Goal: Participate in discussion: Engage in conversation with other users on a specific topic

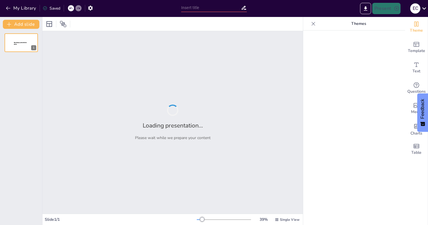
type input "OficioCert: Innovación y Formalización en el Sector de Oficios en [GEOGRAPHIC_D…"
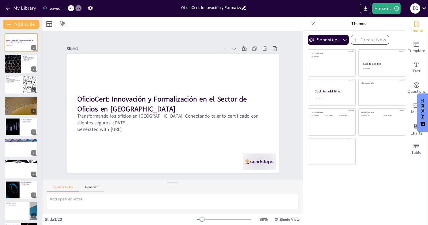
checkbox input "true"
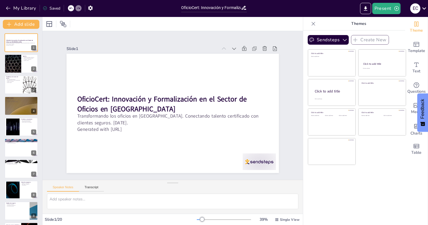
checkbox input "true"
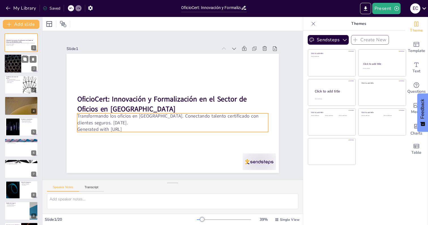
checkbox input "true"
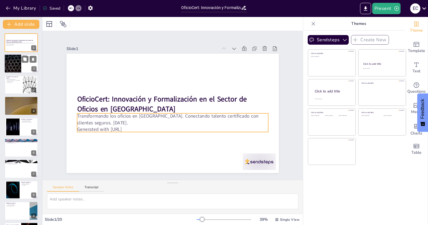
checkbox input "true"
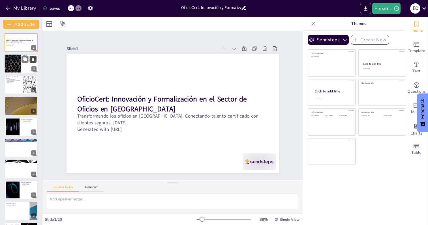
checkbox input "true"
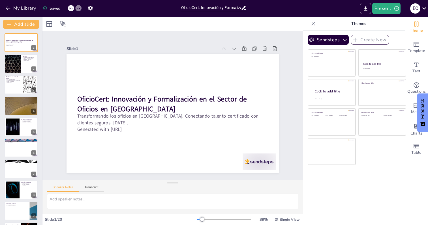
checkbox input "true"
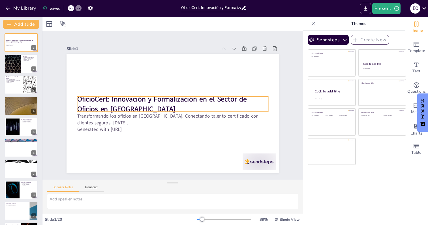
checkbox input "true"
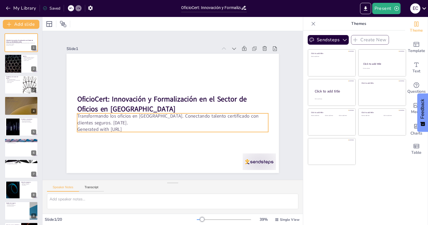
checkbox input "true"
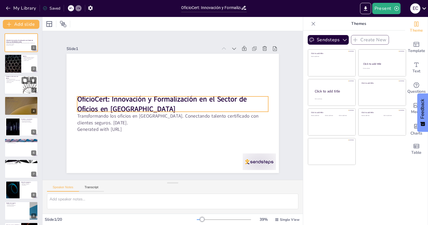
checkbox input "true"
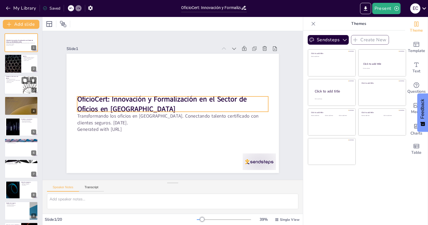
checkbox input "true"
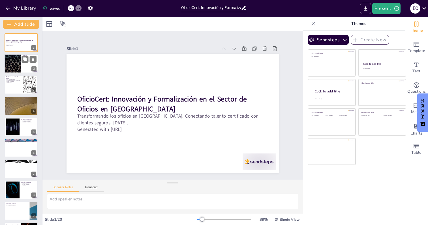
checkbox input "true"
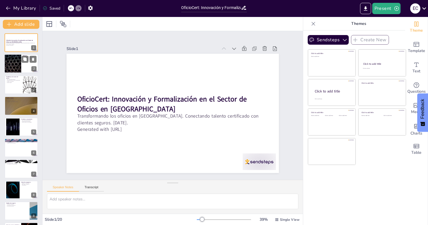
click at [25, 71] on div at bounding box center [21, 63] width 34 height 19
type textarea "La informalidad laboral y la falta de certificaciones son problemas críticos qu…"
checkbox input "true"
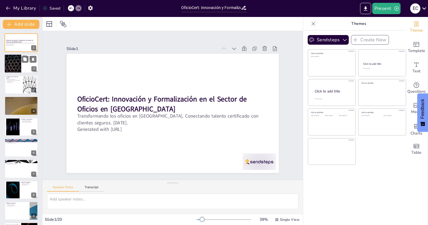
checkbox input "true"
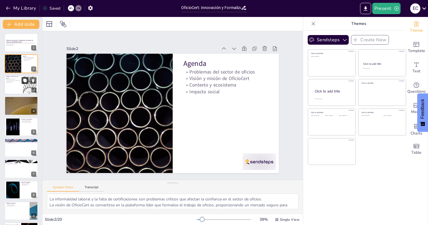
click at [24, 82] on icon at bounding box center [24, 80] width 3 height 3
type textarea "La alta informalidad laboral es un desafío que afecta a la mayoría de los traba…"
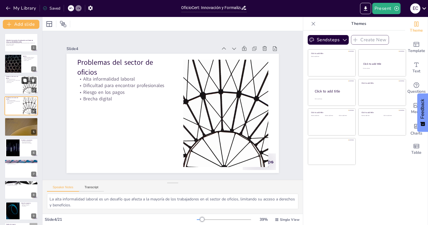
checkbox input "true"
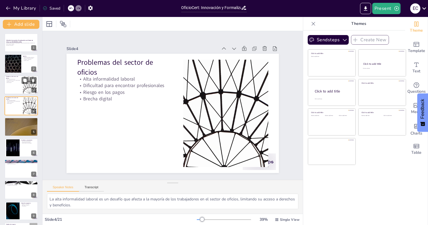
checkbox input "true"
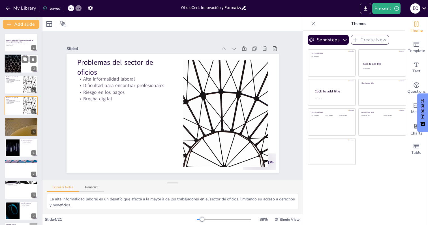
checkbox input "true"
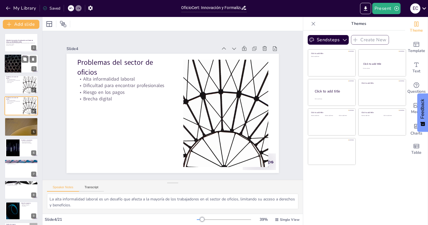
checkbox input "true"
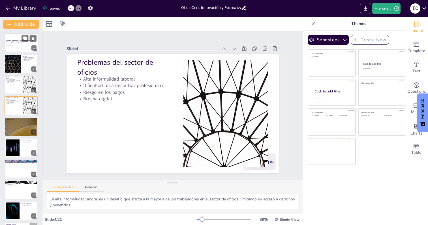
checkbox input "true"
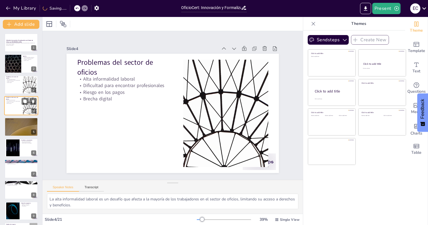
checkbox input "true"
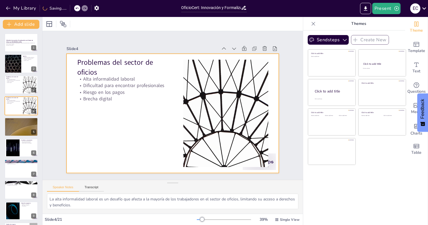
checkbox input "true"
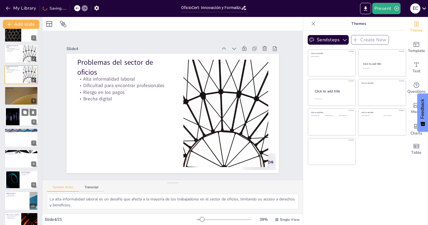
checkbox input "true"
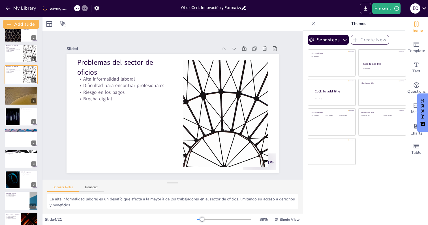
checkbox input "true"
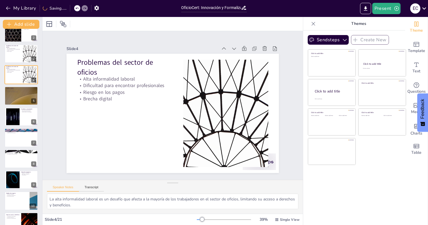
click at [24, 122] on div "OficioCert: Innovación y Formalización en el Sector de Oficios en [GEOGRAPHIC_D…" at bounding box center [21, 222] width 42 height 440
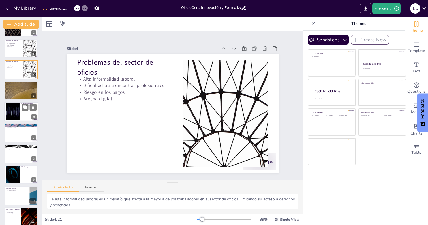
checkbox input "true"
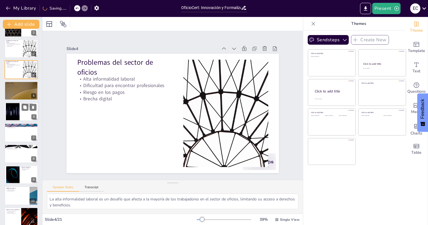
click at [24, 116] on div at bounding box center [21, 111] width 34 height 19
type textarea "El alto nivel de informalidad en el sector de oficios es un obstáculo significa…"
checkbox input "true"
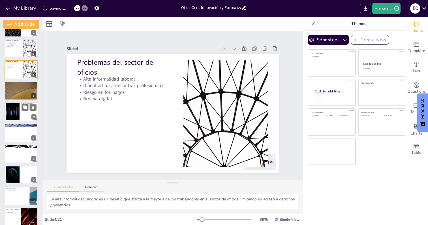
checkbox input "true"
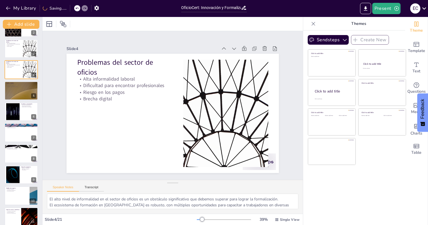
checkbox input "true"
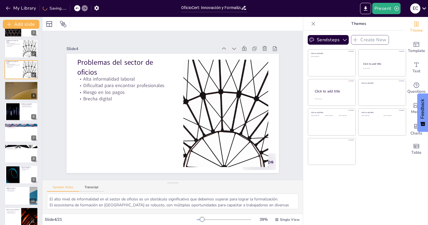
scroll to position [21, 0]
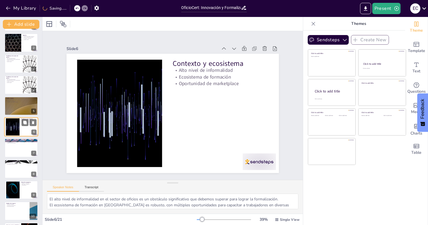
checkbox input "true"
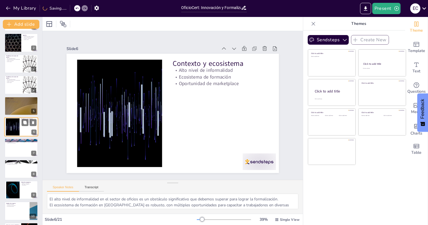
click at [25, 132] on div at bounding box center [21, 126] width 34 height 19
checkbox input "true"
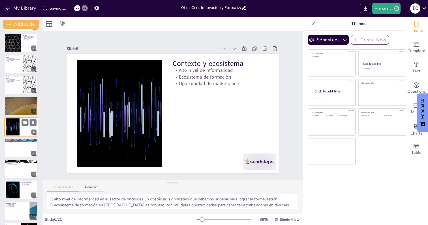
checkbox input "true"
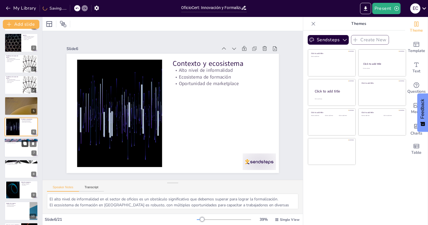
checkbox input "true"
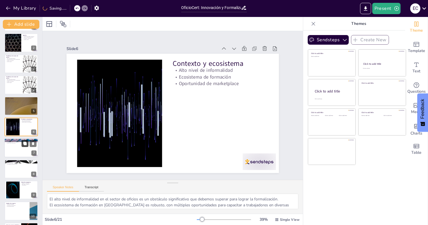
checkbox input "true"
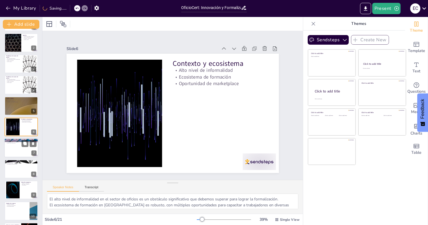
checkbox input "true"
click at [24, 147] on div at bounding box center [21, 148] width 34 height 19
type textarea "Los programas de capacitación destacados son fundamentales para la formación de…"
checkbox input "true"
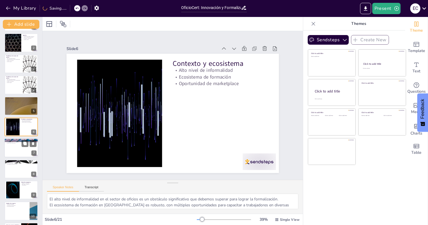
checkbox input "true"
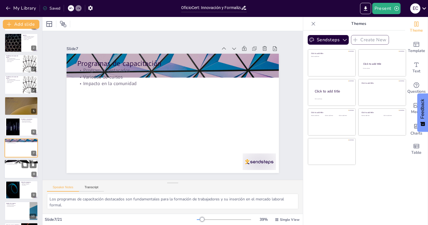
checkbox input "true"
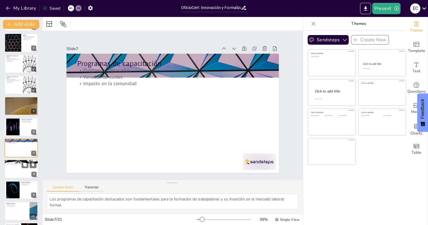
scroll to position [42, 0]
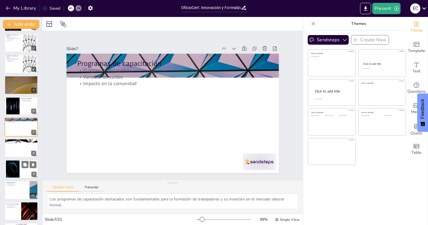
checkbox input "true"
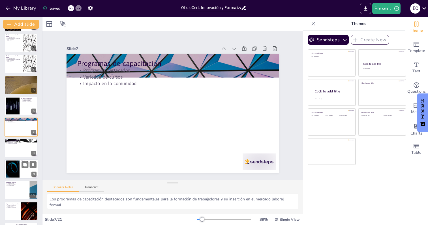
checkbox input "true"
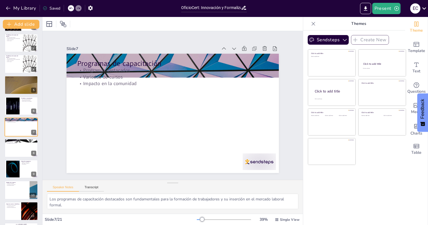
scroll to position [73, 0]
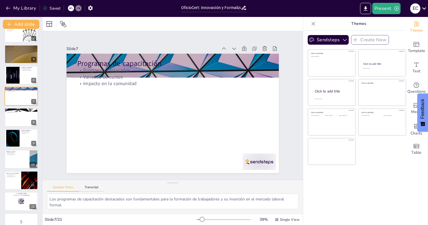
checkbox input "true"
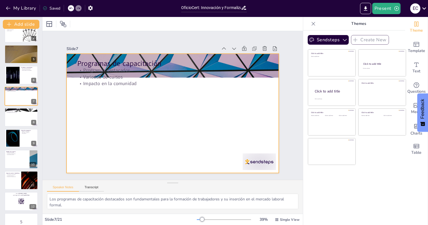
checkbox input "true"
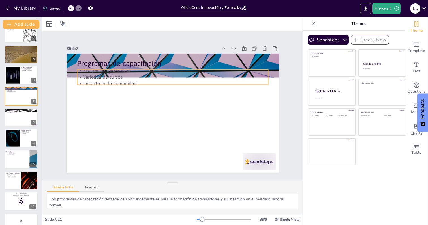
checkbox input "true"
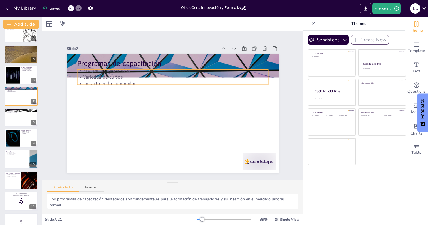
checkbox input "true"
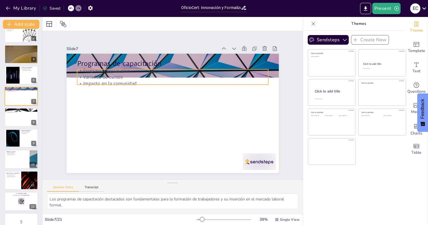
checkbox input "true"
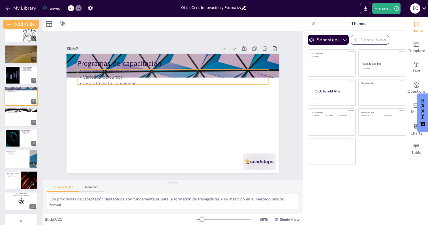
click at [106, 70] on p "Programas destacados" at bounding box center [190, 75] width 169 height 101
checkbox input "true"
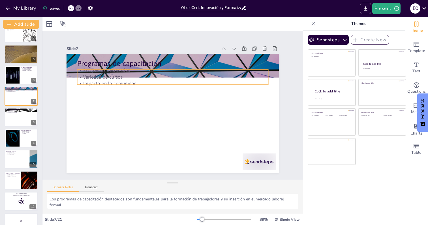
checkbox input "true"
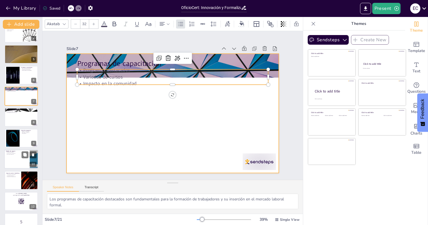
click at [18, 159] on div at bounding box center [21, 159] width 34 height 19
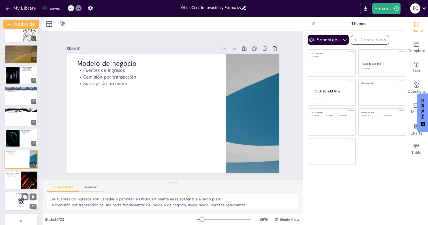
scroll to position [105, 0]
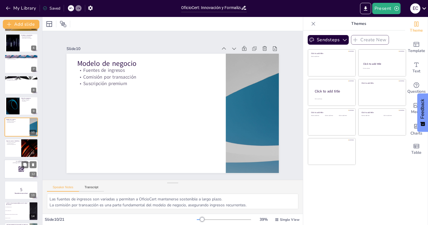
click at [19, 172] on rect at bounding box center [19, 172] width 1 height 1
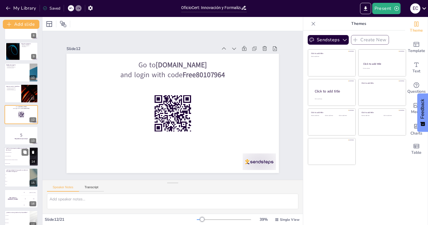
scroll to position [161, 0]
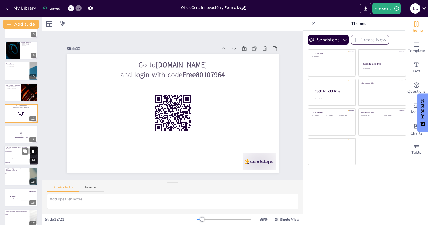
click at [23, 163] on li "Riesgo en los pagos" at bounding box center [16, 163] width 25 height 4
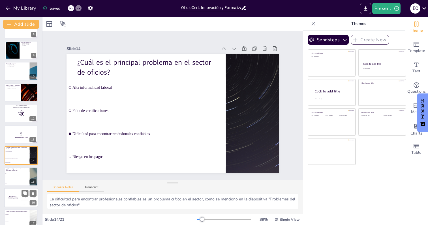
scroll to position [189, 0]
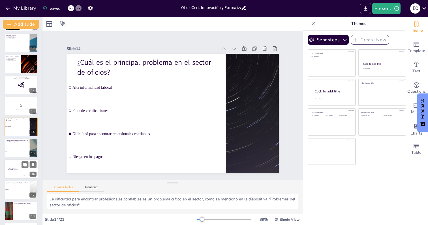
click at [21, 176] on div "The winner is [PERSON_NAME]" at bounding box center [12, 169] width 17 height 19
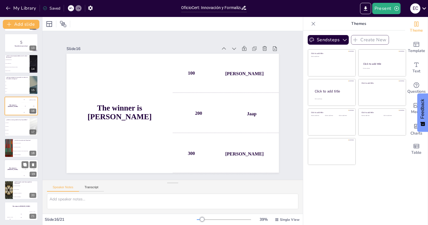
scroll to position [252, 0]
click at [18, 178] on div "The winner is [PERSON_NAME]" at bounding box center [12, 169] width 17 height 19
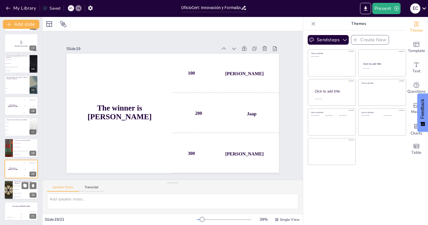
click at [18, 184] on p "¿Qué impacto social busca generar OficioCert?" at bounding box center [25, 182] width 22 height 3
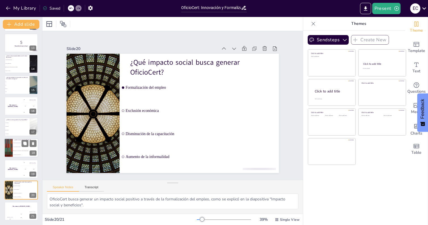
click at [21, 150] on li "Empoderar a los trabajadores y ofrecer un mercado formal" at bounding box center [25, 151] width 25 height 4
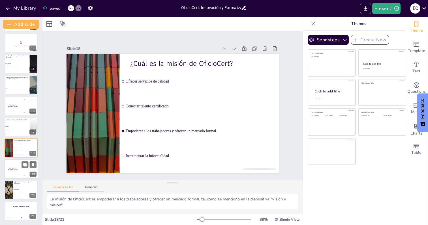
click at [23, 171] on div "200 Jaap" at bounding box center [29, 169] width 17 height 6
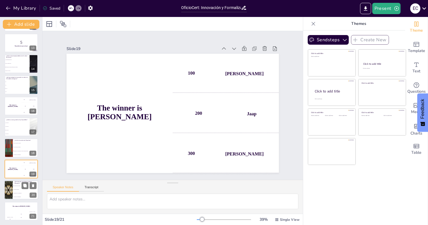
click at [21, 188] on li "Formalización del empleo" at bounding box center [25, 186] width 25 height 4
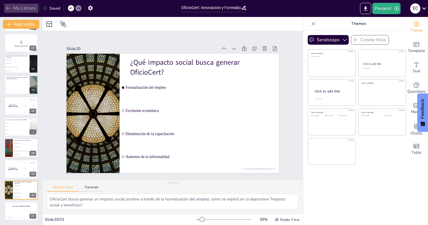
click at [8, 9] on icon "button" at bounding box center [8, 9] width 4 height 4
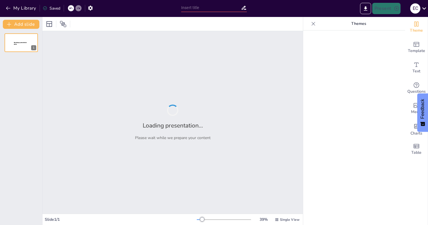
type input "Propuesta de Valor del MVP: Innovación en la Gestión de Oficios en [GEOGRAPHIC_…"
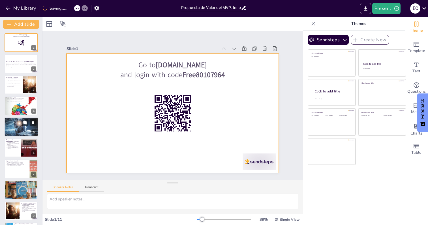
checkbox input "true"
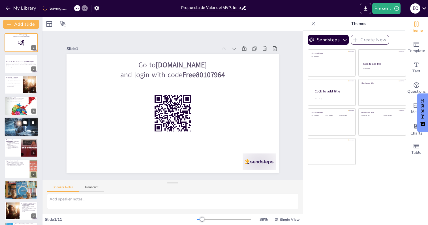
click at [25, 125] on button at bounding box center [25, 122] width 7 height 7
type textarea "La desigualdad en la informalidad es un tema crítico que debe abordarse, ya que…"
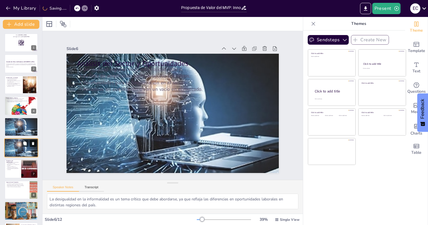
scroll to position [21, 0]
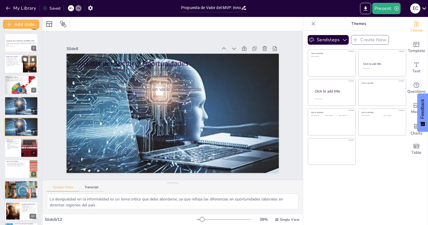
checkbox input "true"
click at [19, 62] on p "La construcción y el trabajo doméstico son los sectores más afectados." at bounding box center [13, 63] width 15 height 2
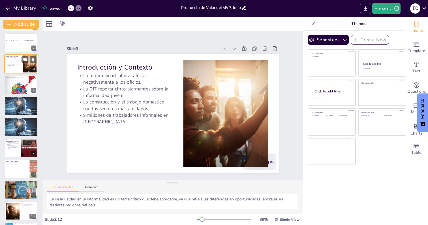
type textarea "La informalidad laboral en Argentina es un reto que afecta a millones de trabaj…"
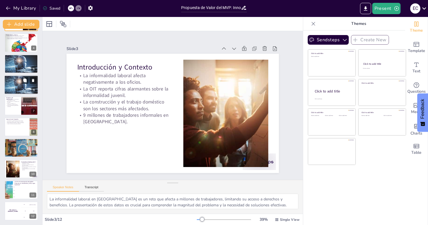
checkbox input "true"
click at [14, 143] on p "Integración con programas de capacitación y análisis de datos." at bounding box center [21, 143] width 30 height 1
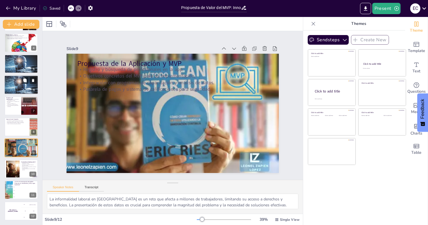
type textarea "La app es una herramienta clave para facilitar la conexión entre profesionales …"
checkbox input "true"
